Goal: Information Seeking & Learning: Check status

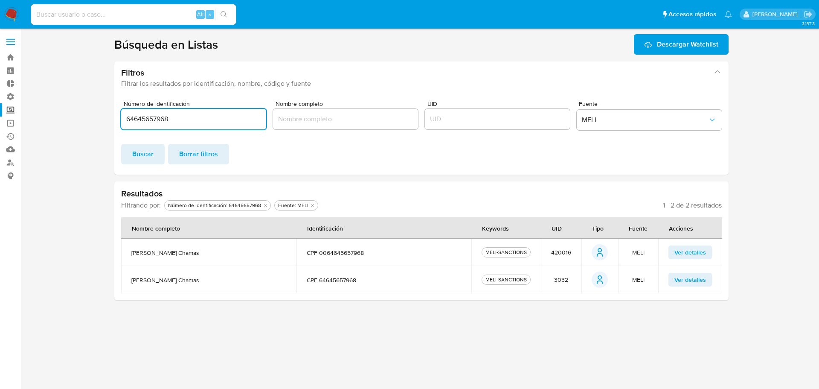
drag, startPoint x: 204, startPoint y: 122, endPoint x: 106, endPoint y: 119, distance: 98.6
click at [106, 119] on section at bounding box center [422, 167] width 782 height 266
paste input "04554137000149"
type input "04554137000149"
click at [152, 148] on span "Buscar" at bounding box center [142, 154] width 21 height 19
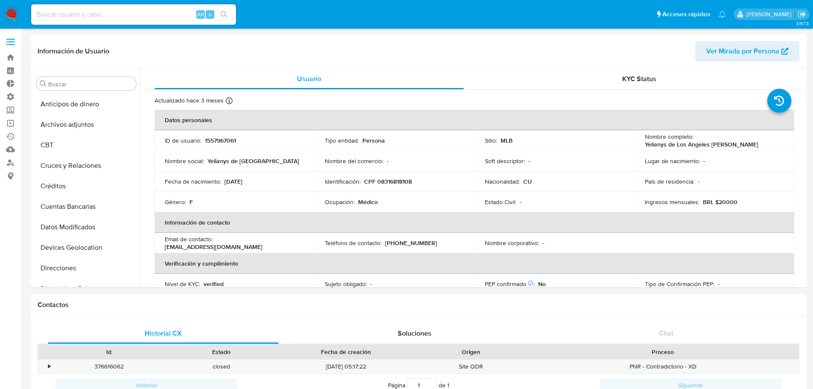
select select "100"
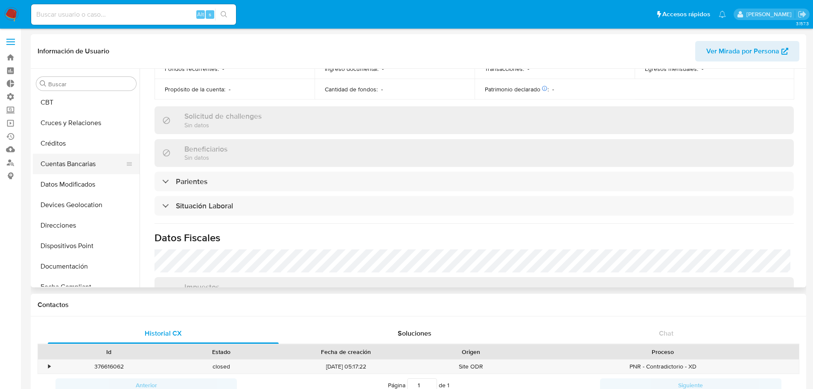
scroll to position [171, 0]
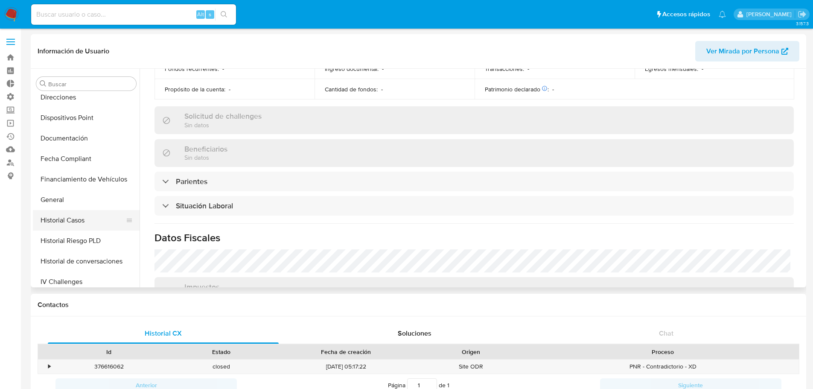
click at [79, 222] on button "Historial Casos" at bounding box center [83, 220] width 100 height 20
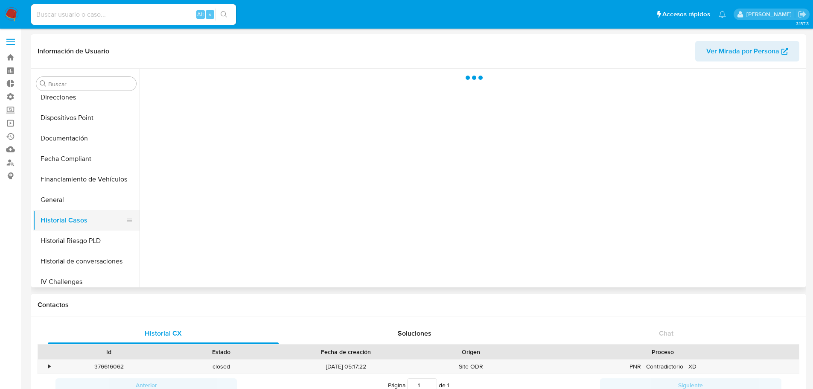
scroll to position [0, 0]
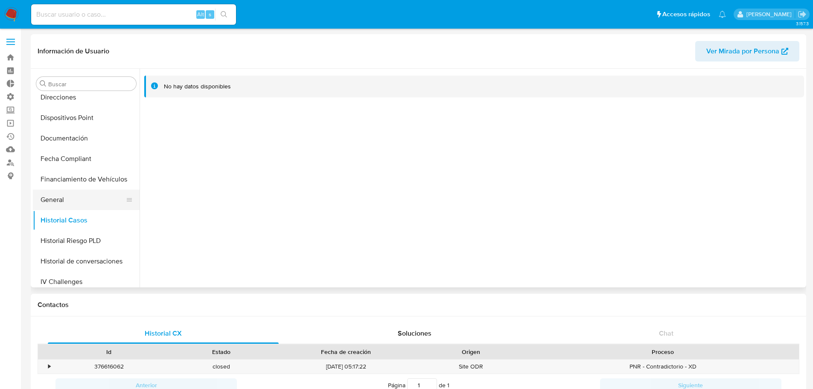
click at [77, 201] on button "General" at bounding box center [83, 199] width 100 height 20
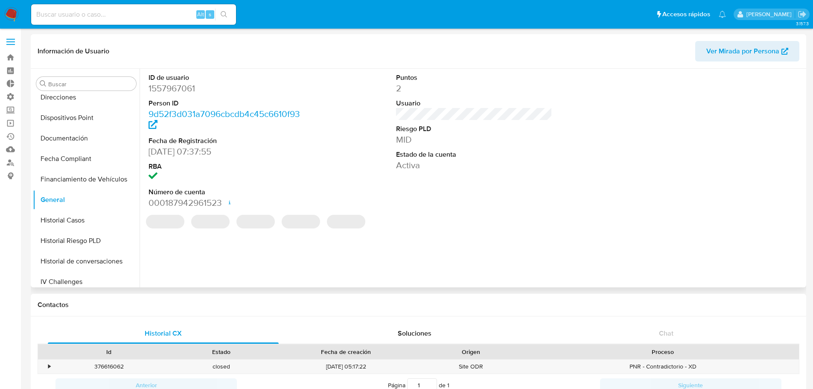
click at [174, 85] on dd "1557967061" at bounding box center [227, 88] width 157 height 12
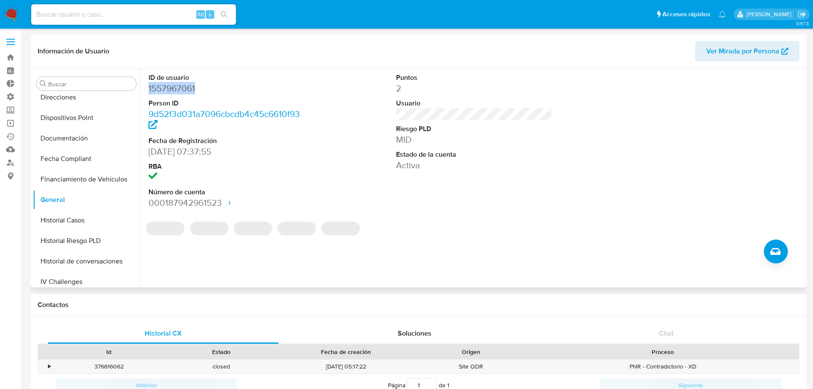
copy dd "1557967061"
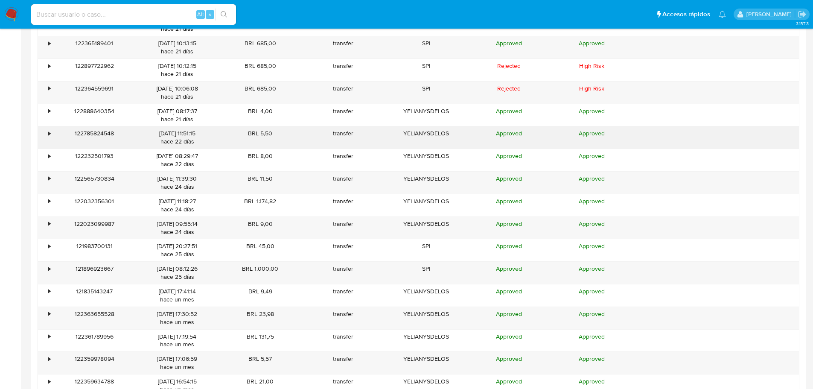
scroll to position [2006, 0]
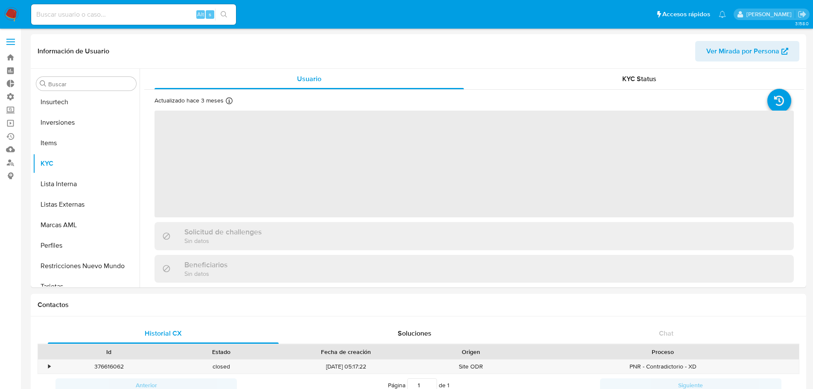
scroll to position [402, 0]
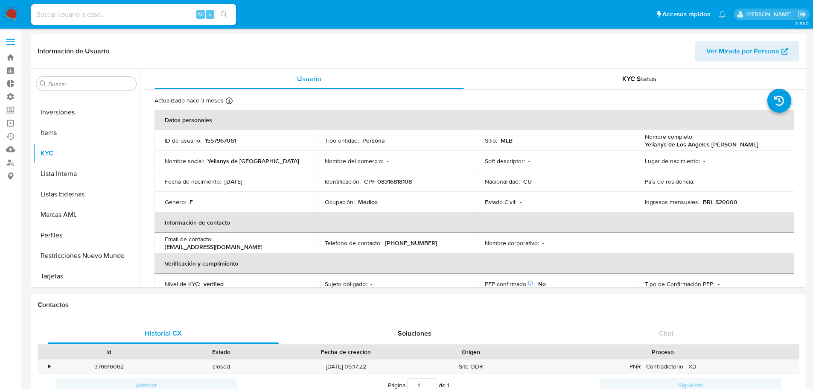
select select "10"
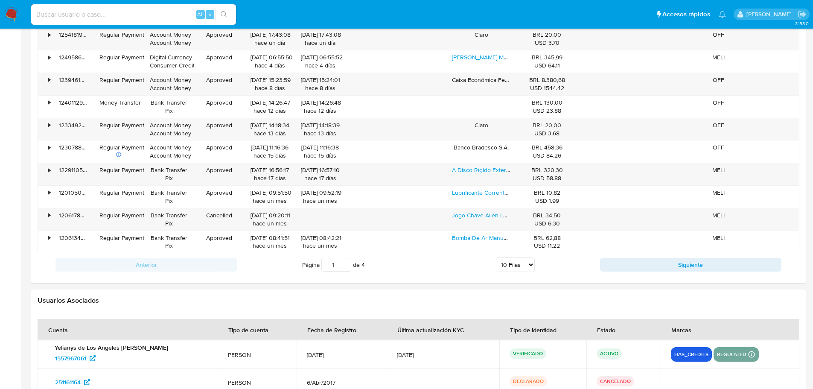
scroll to position [640, 0]
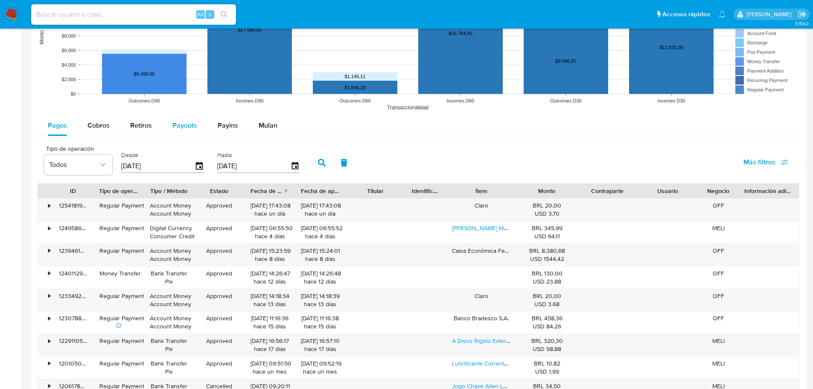
click at [184, 124] on span "Payouts" at bounding box center [184, 125] width 25 height 10
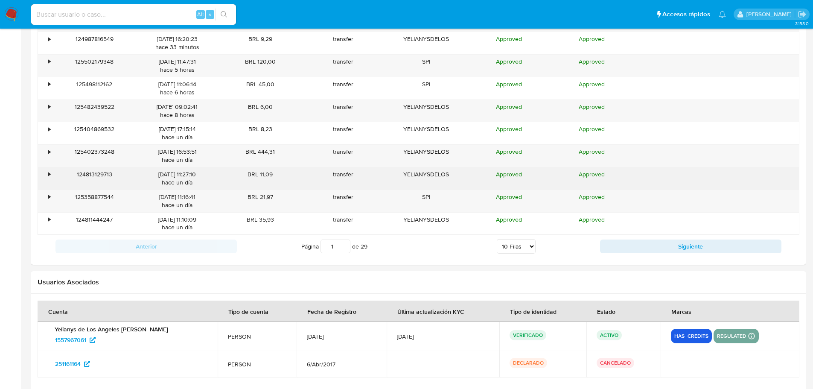
scroll to position [724, 0]
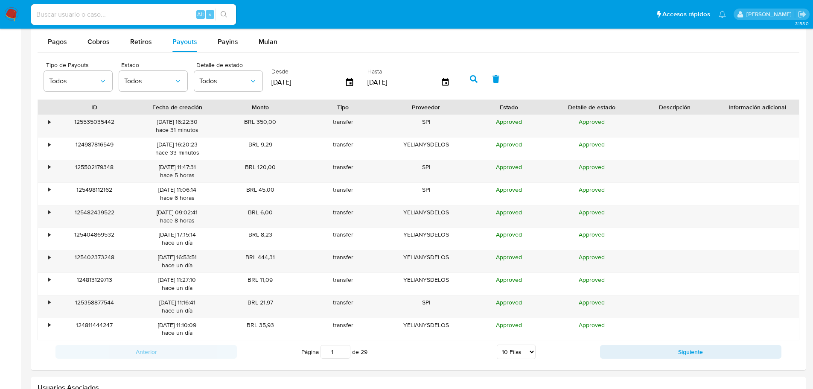
click at [521, 350] on select "5 Filas 10 Filas 20 Filas 25 Filas 50 Filas 100 Filas" at bounding box center [516, 351] width 39 height 15
select select "100"
click at [497, 344] on select "5 Filas 10 Filas 20 Filas 25 Filas 50 Filas 100 Filas" at bounding box center [516, 351] width 39 height 15
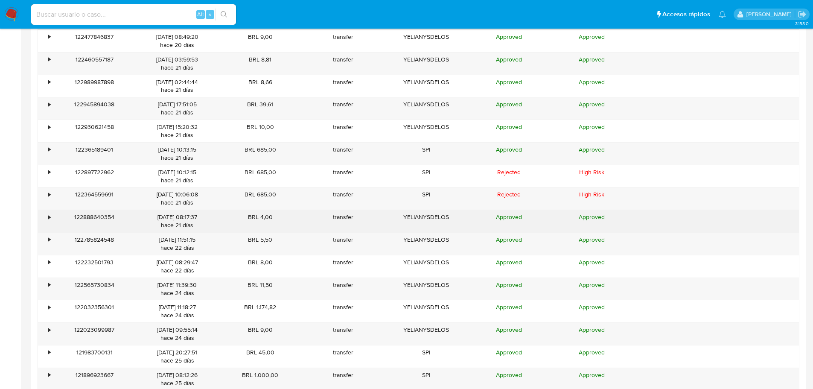
scroll to position [2050, 0]
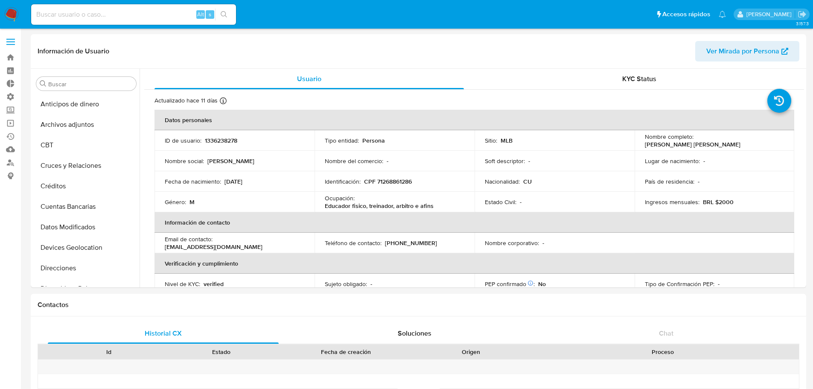
select select "100"
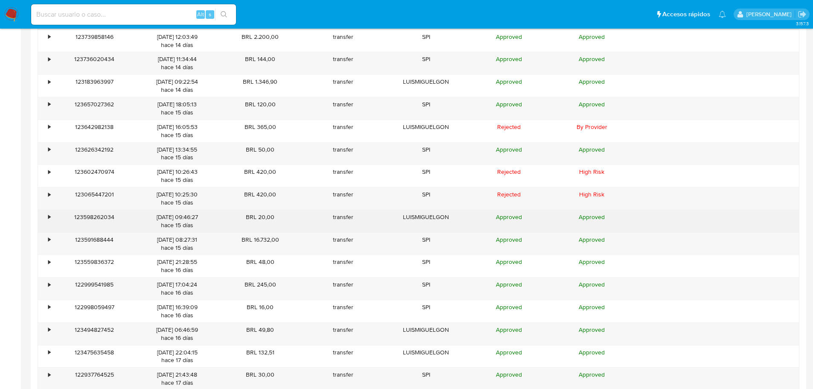
scroll to position [402, 0]
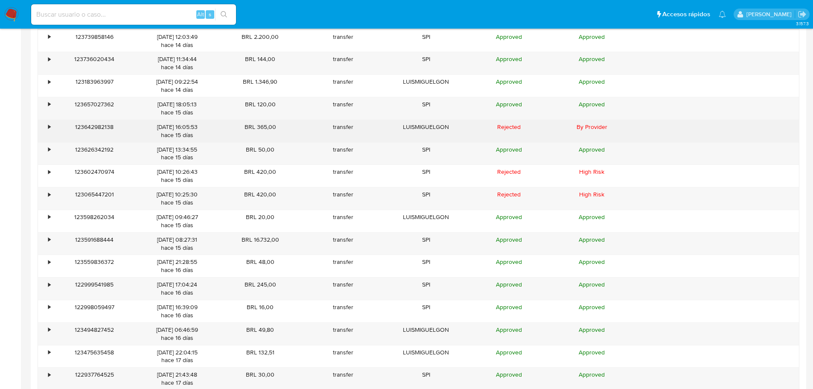
click at [49, 129] on div "•" at bounding box center [49, 127] width 2 height 8
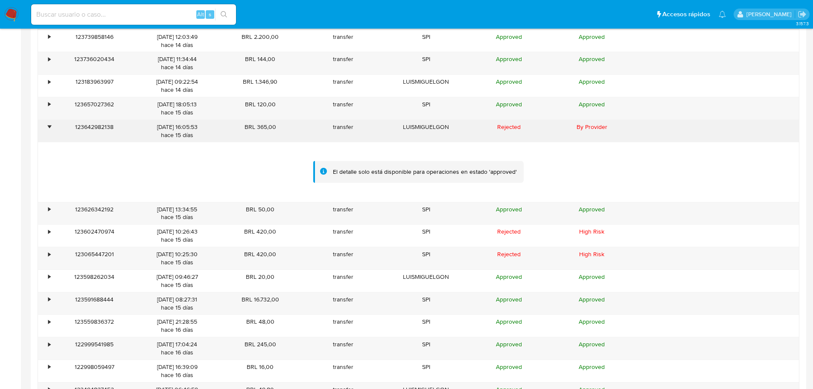
scroll to position [2639, 0]
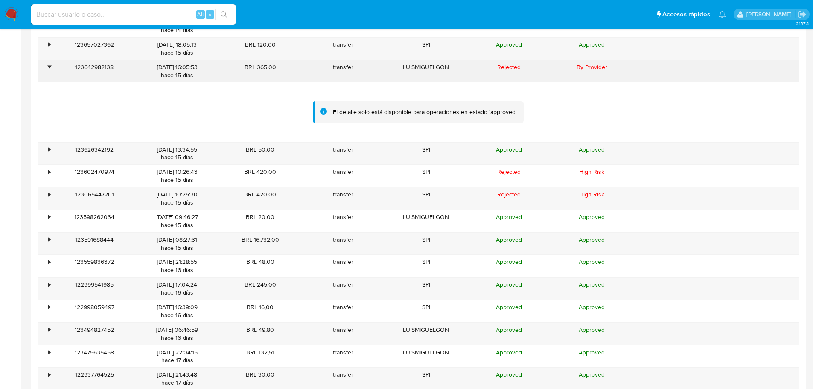
click at [48, 68] on div "•" at bounding box center [49, 67] width 2 height 8
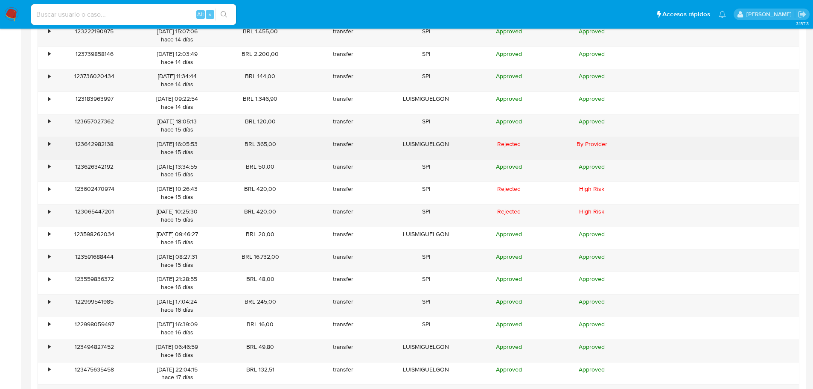
scroll to position [2536, 0]
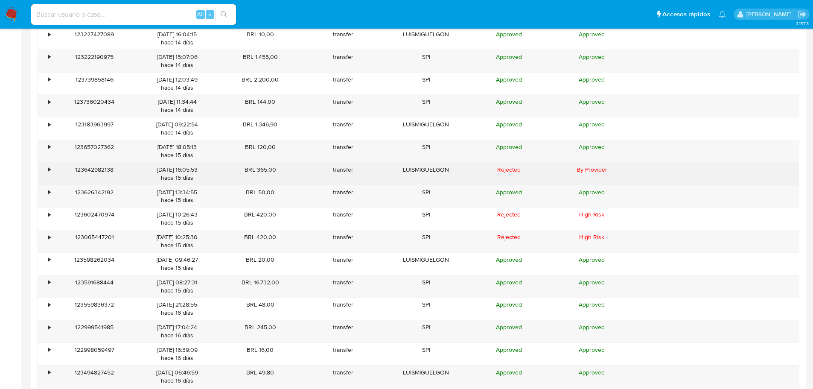
drag, startPoint x: 610, startPoint y: 166, endPoint x: 600, endPoint y: 171, distance: 11.7
click at [597, 168] on div "By Provider" at bounding box center [591, 174] width 83 height 22
click at [444, 165] on div "LUISMIGUELGON" at bounding box center [426, 174] width 83 height 22
click at [47, 169] on div "•" at bounding box center [45, 174] width 15 height 22
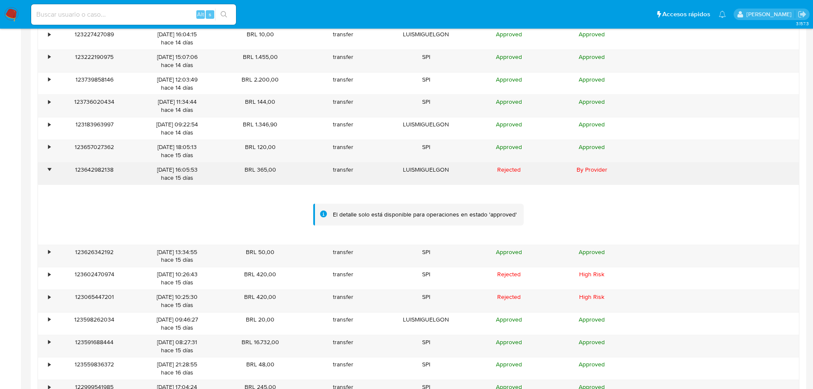
scroll to position [2596, 0]
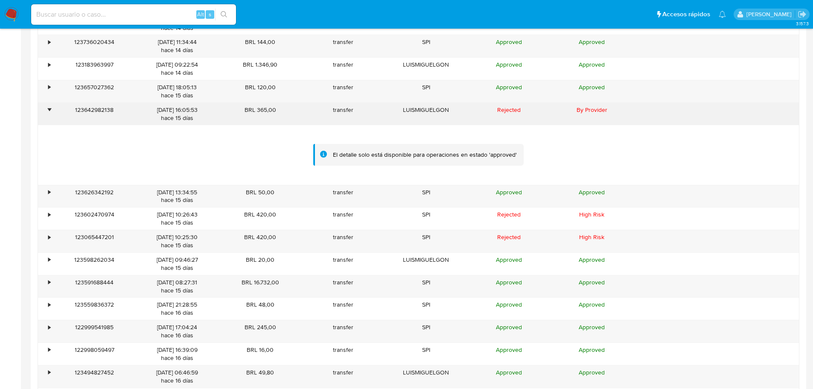
click at [49, 108] on div "•" at bounding box center [49, 110] width 2 height 8
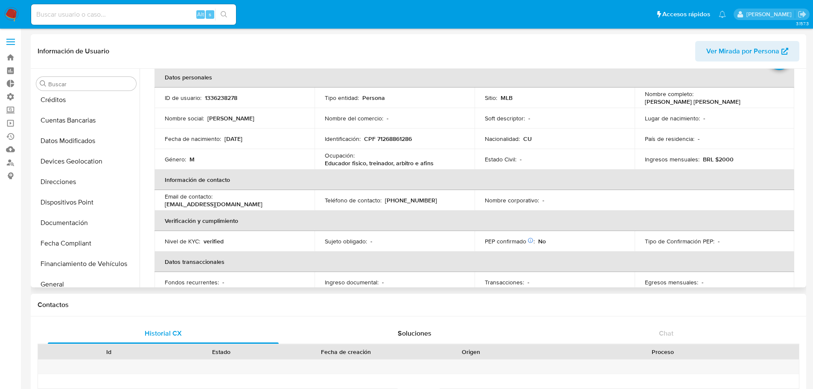
scroll to position [188, 0]
click at [81, 204] on button "Historial Casos" at bounding box center [83, 202] width 100 height 20
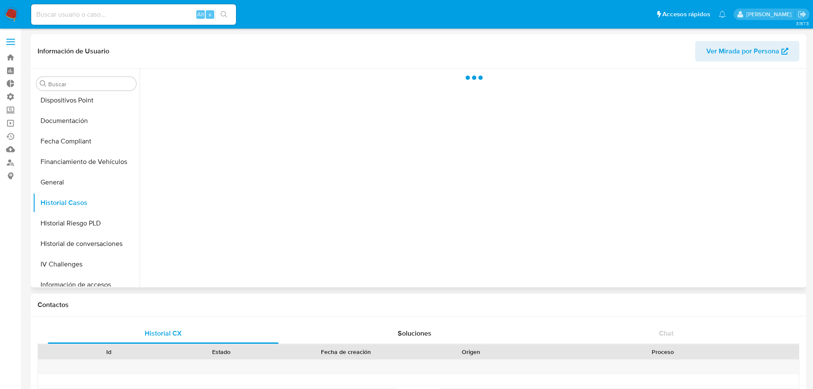
scroll to position [0, 0]
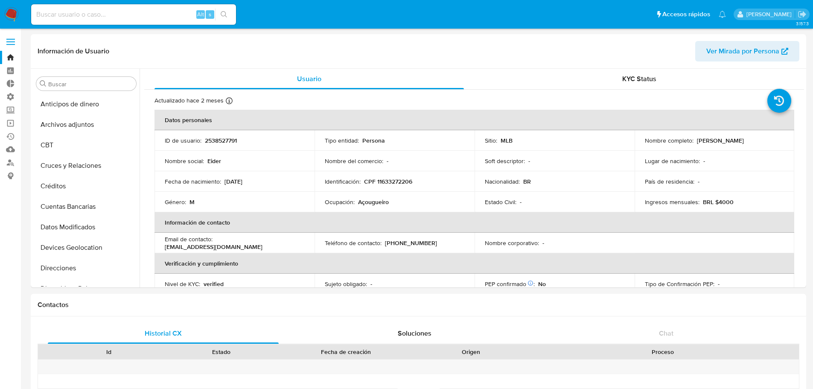
select select "10"
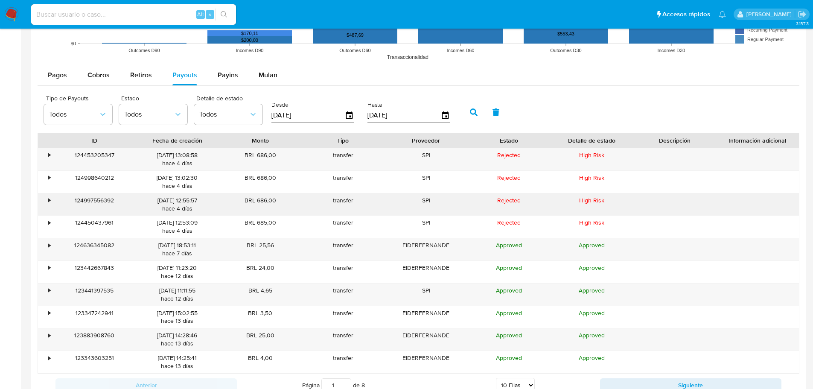
scroll to position [402, 0]
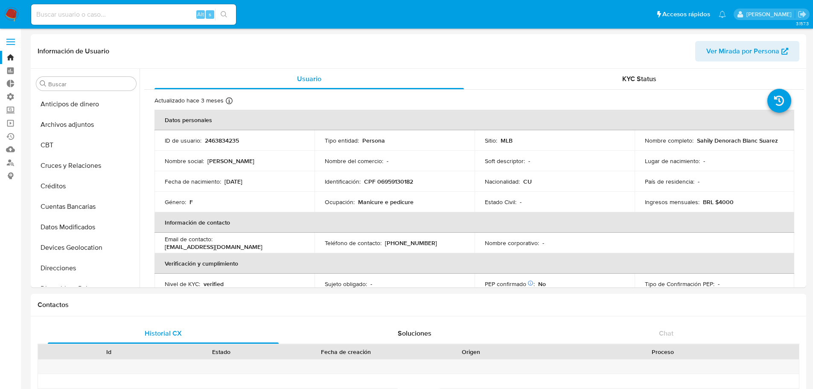
select select "100"
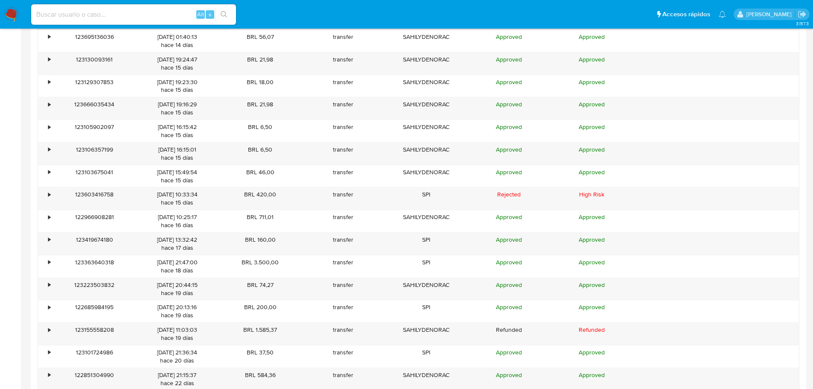
scroll to position [402, 0]
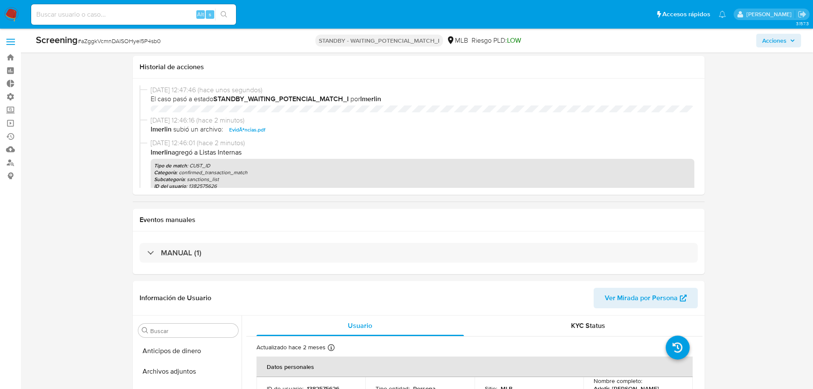
select select "10"
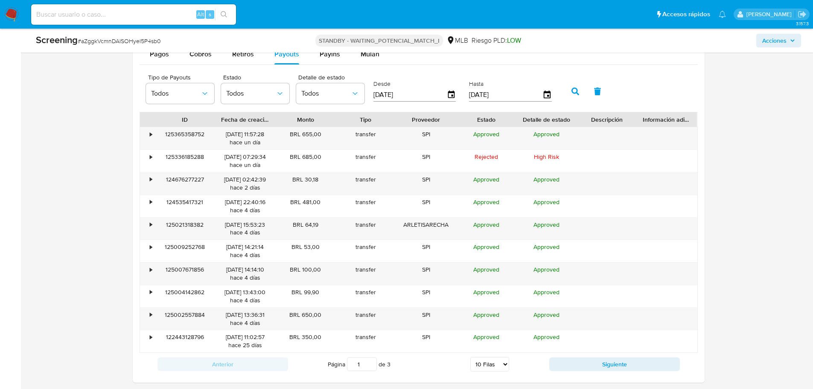
scroll to position [402, 0]
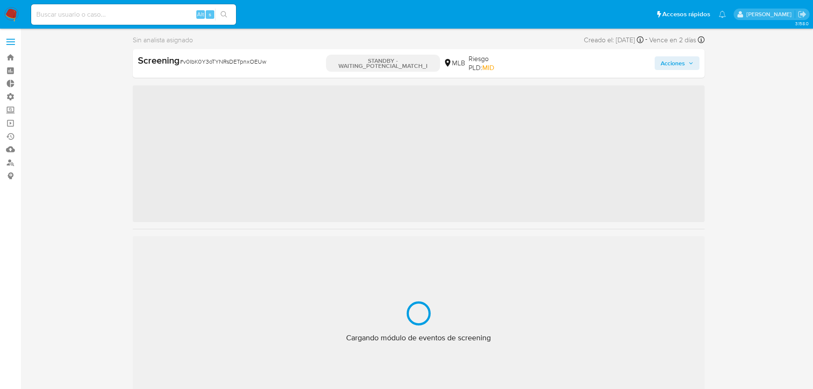
scroll to position [402, 0]
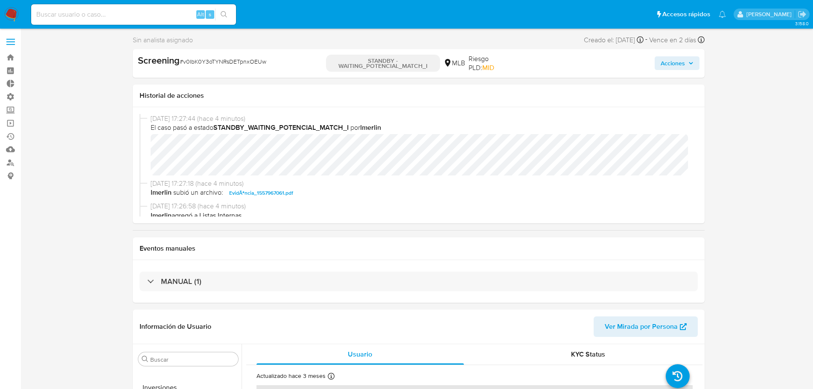
select select "10"
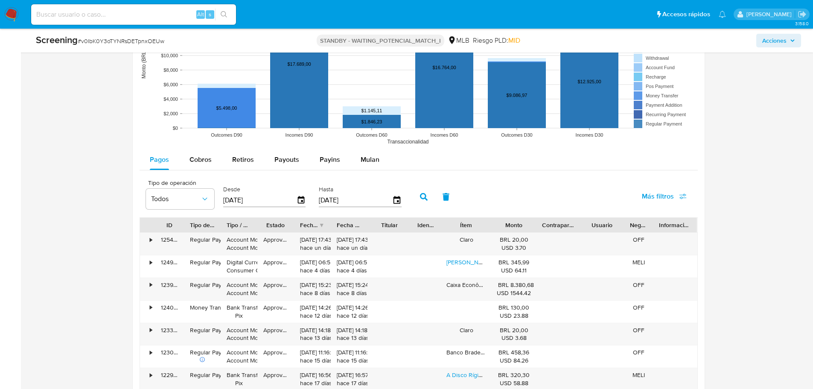
scroll to position [896, 0]
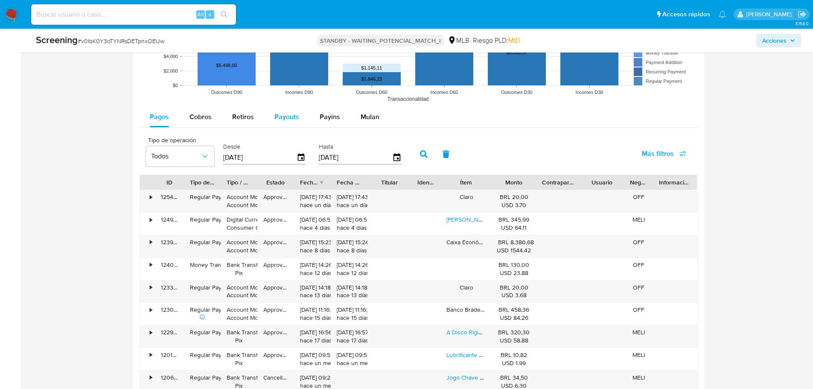
click at [278, 118] on span "Payouts" at bounding box center [286, 117] width 25 height 10
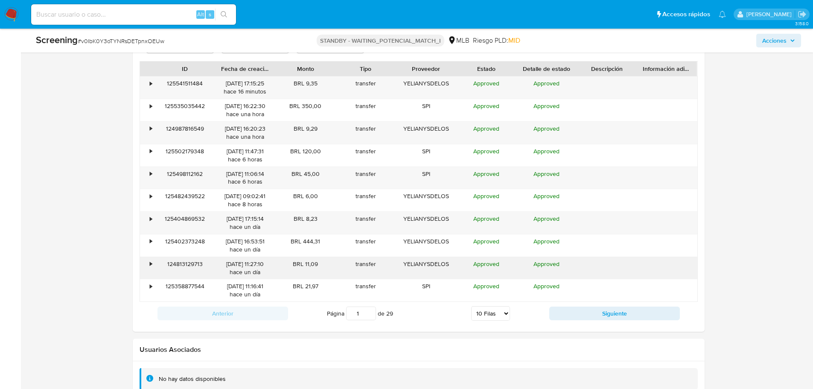
scroll to position [968, 0]
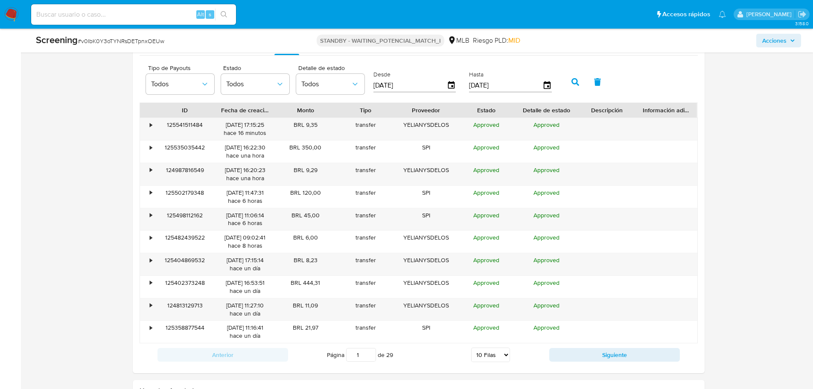
click at [500, 355] on select "5 Filas 10 Filas 20 Filas 25 Filas 50 Filas 100 Filas" at bounding box center [490, 354] width 39 height 15
select select "100"
click at [471, 347] on select "5 Filas 10 Filas 20 Filas 25 Filas 50 Filas 100 Filas" at bounding box center [490, 354] width 39 height 15
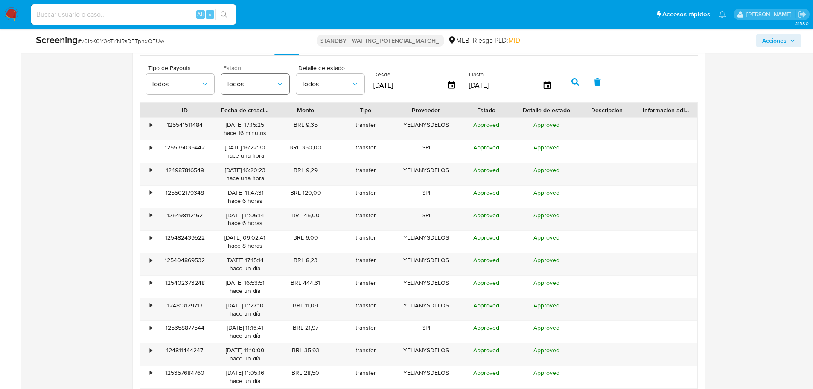
click at [236, 83] on span "Todos" at bounding box center [251, 84] width 50 height 9
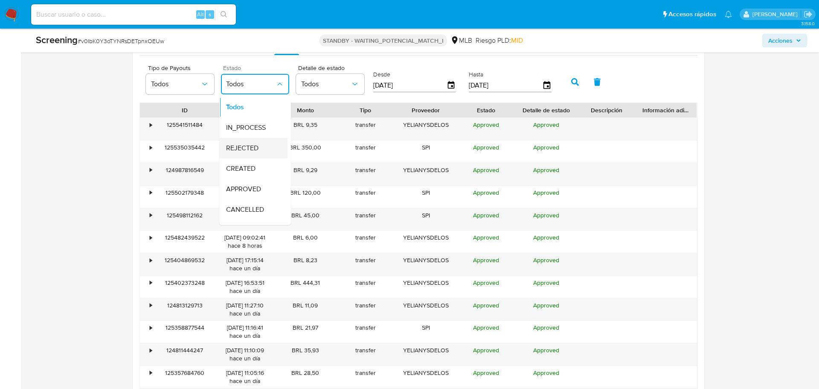
click at [245, 151] on span "REJECTED" at bounding box center [242, 148] width 32 height 9
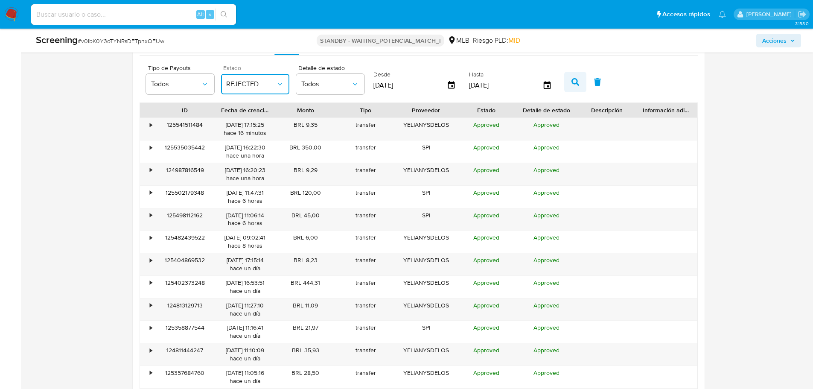
click at [575, 83] on icon "button" at bounding box center [575, 82] width 8 height 8
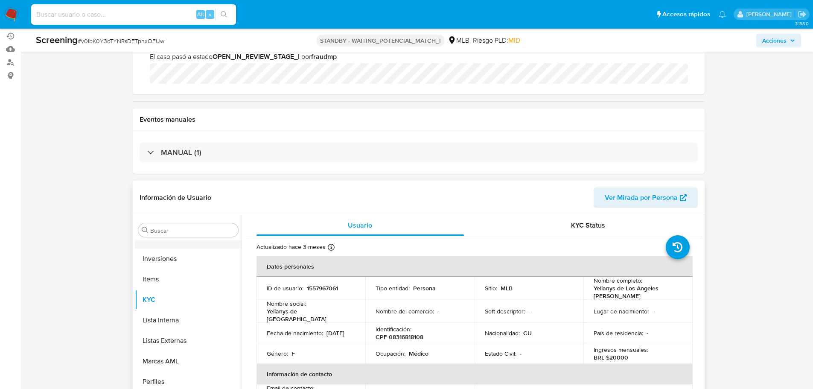
scroll to position [191, 0]
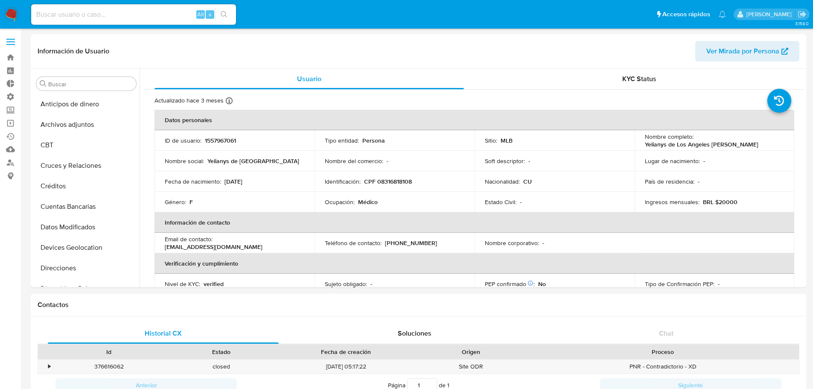
select select "100"
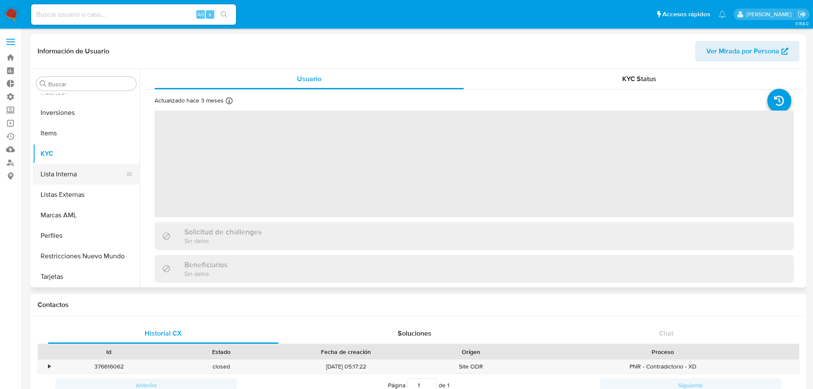
scroll to position [402, 0]
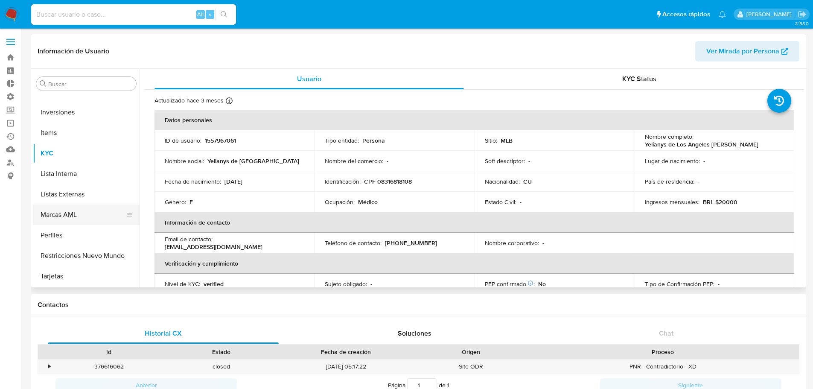
select select "10"
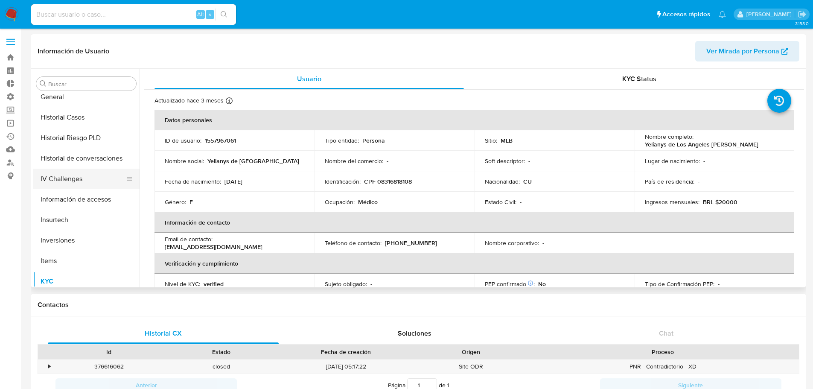
scroll to position [231, 0]
click at [77, 161] on button "Historial Casos" at bounding box center [83, 160] width 100 height 20
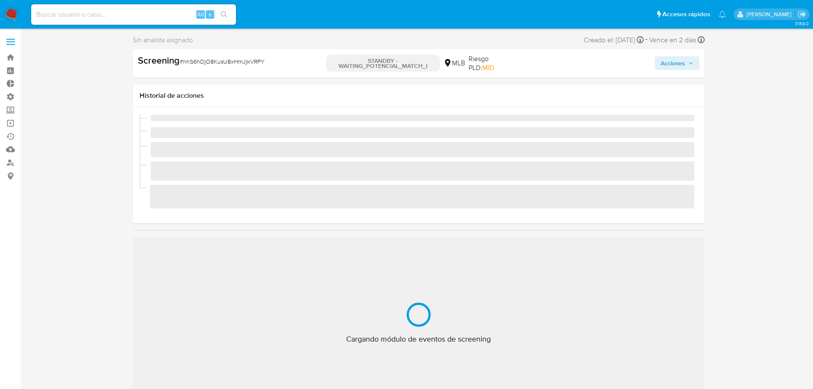
scroll to position [402, 0]
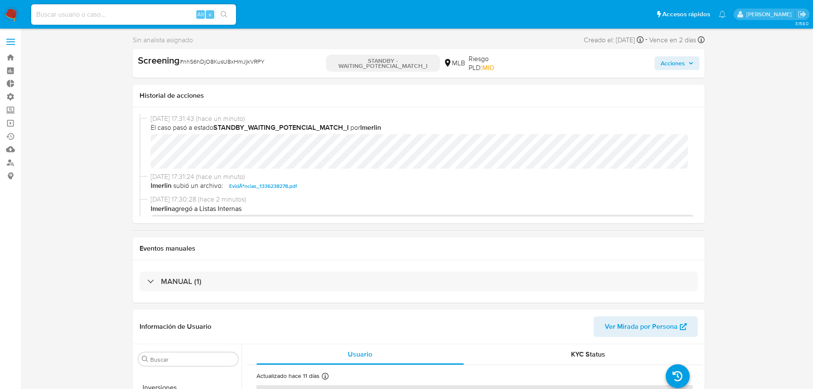
select select "10"
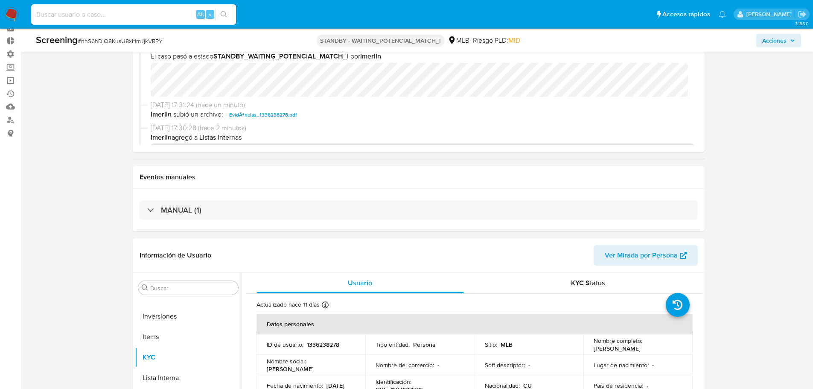
scroll to position [171, 0]
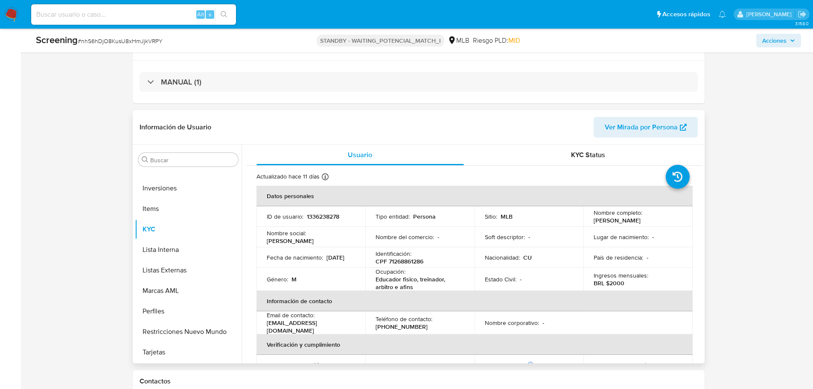
click at [332, 214] on p "1336238278" at bounding box center [323, 217] width 32 height 8
click at [332, 213] on p "1336238278" at bounding box center [323, 217] width 32 height 8
copy p "1336238278"
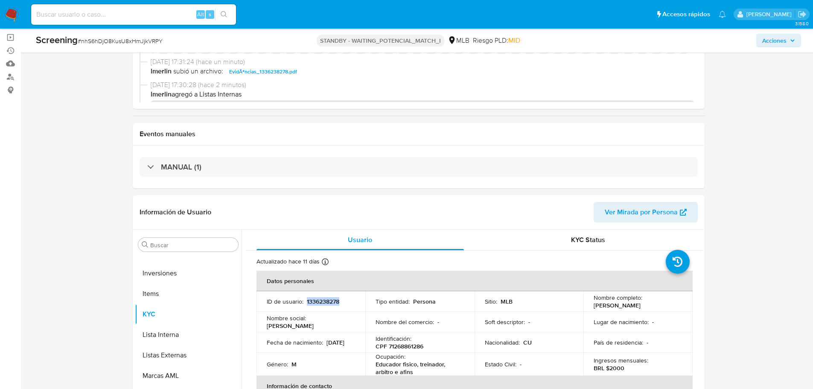
scroll to position [85, 0]
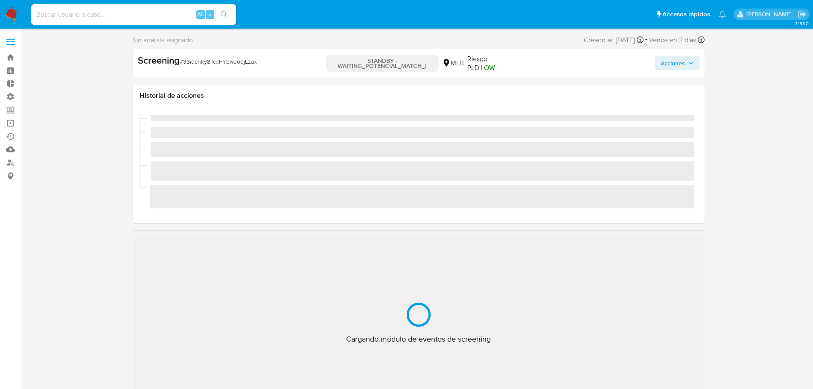
scroll to position [402, 0]
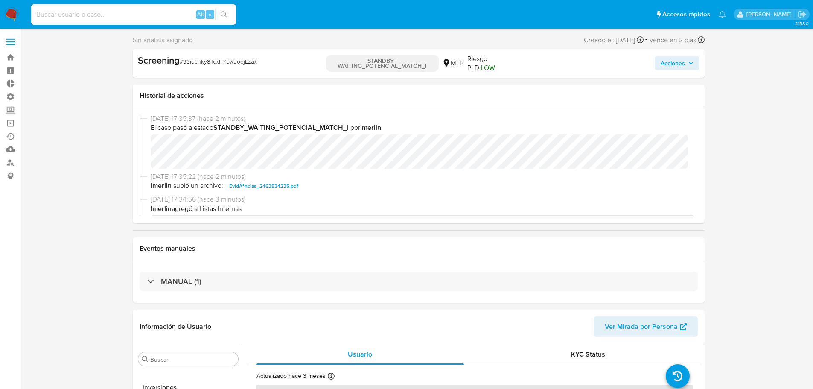
select select "10"
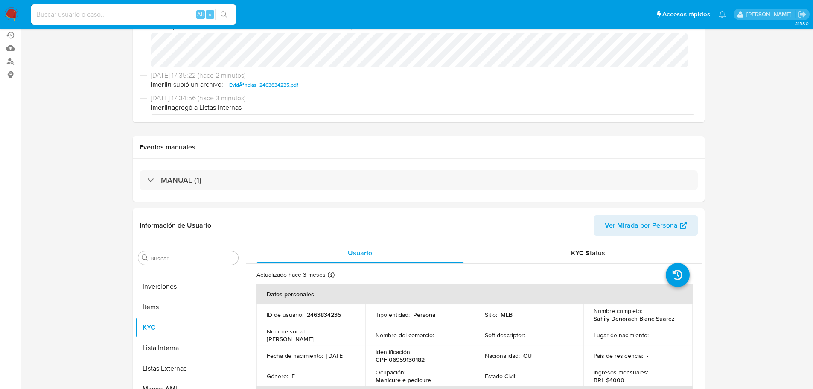
scroll to position [213, 0]
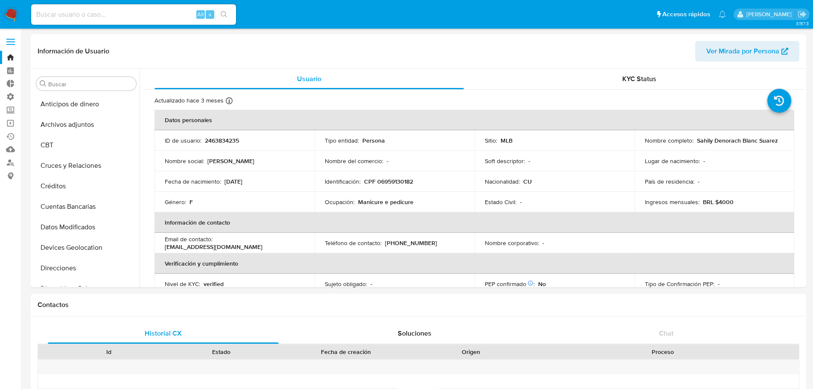
select select "100"
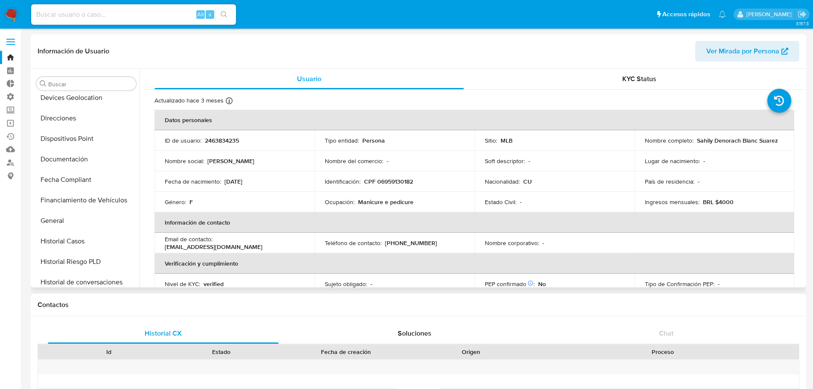
scroll to position [163, 0]
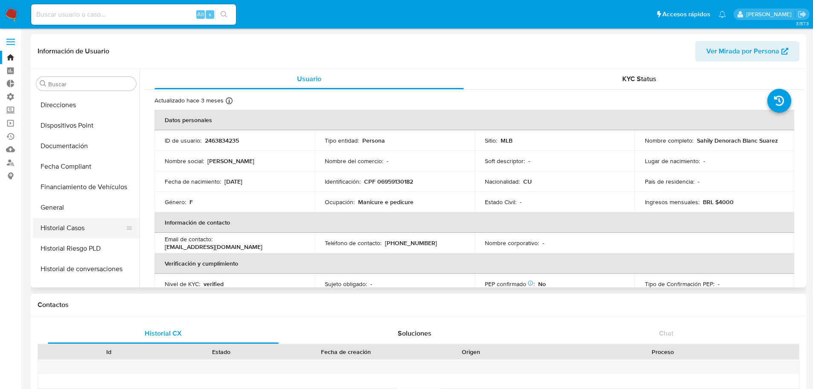
click at [97, 221] on button "Historial Casos" at bounding box center [83, 228] width 100 height 20
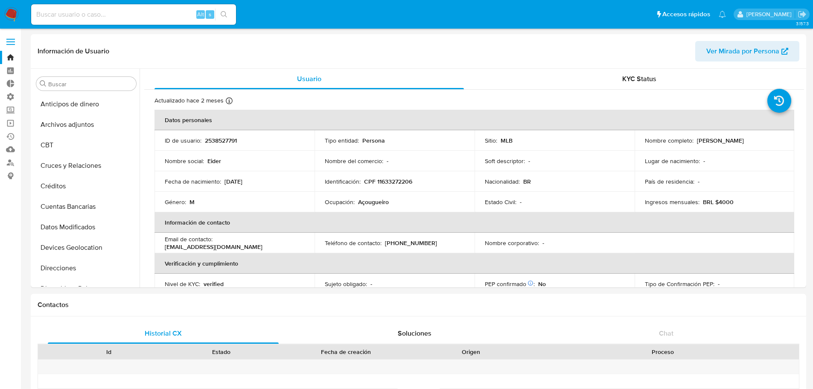
select select "10"
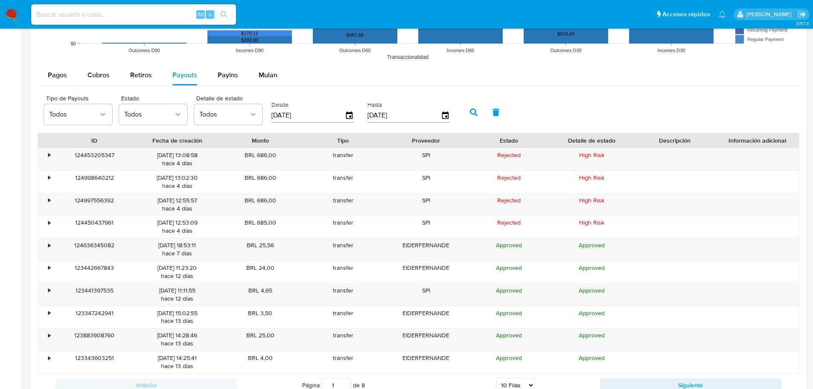
scroll to position [402, 0]
